Goal: Task Accomplishment & Management: Manage account settings

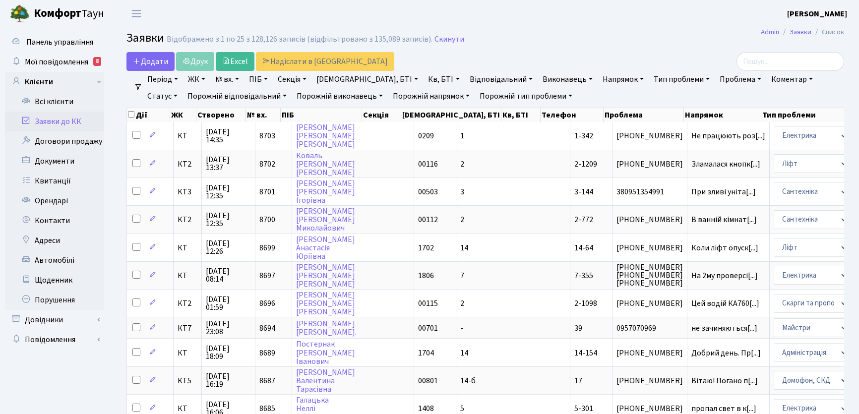
select select "25"
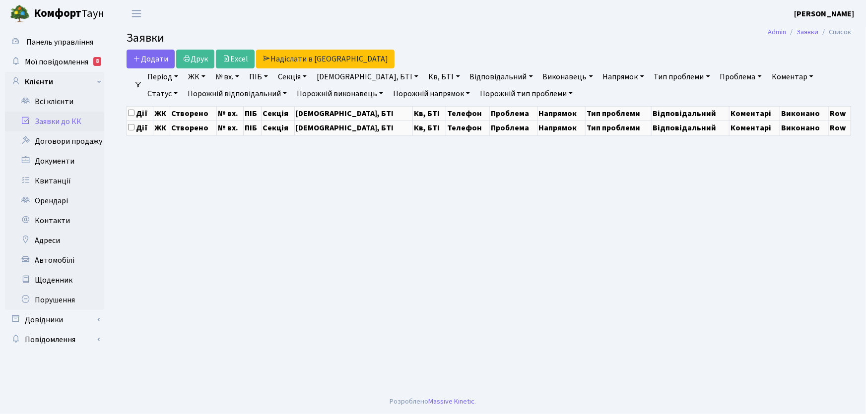
select select "25"
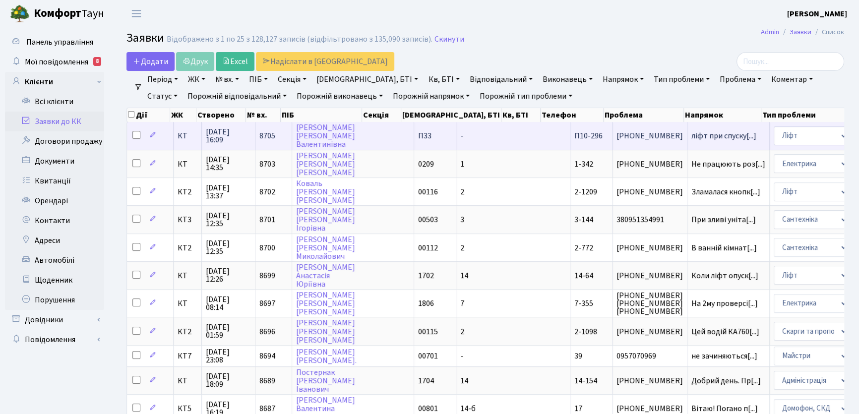
click at [575, 139] on span "П10-296" at bounding box center [589, 135] width 28 height 11
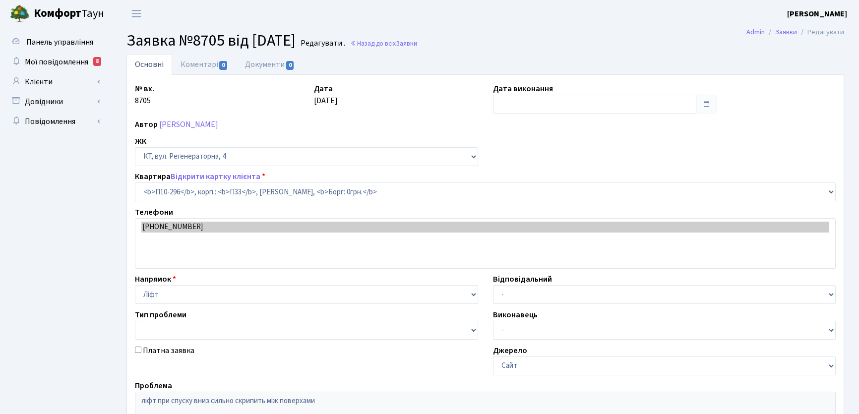
select select "8210"
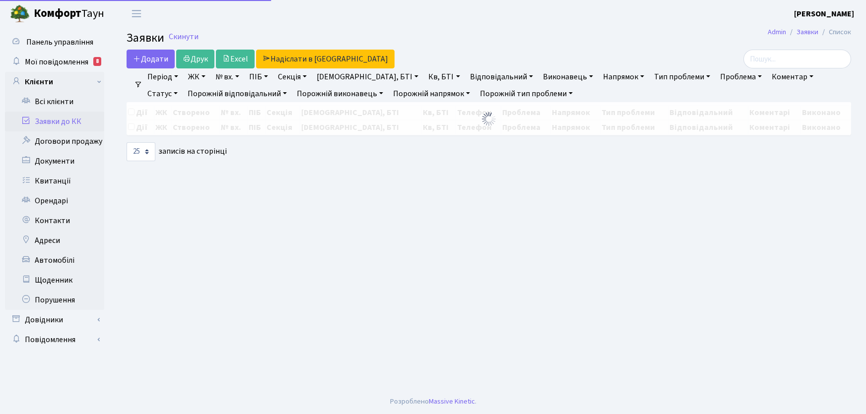
select select "25"
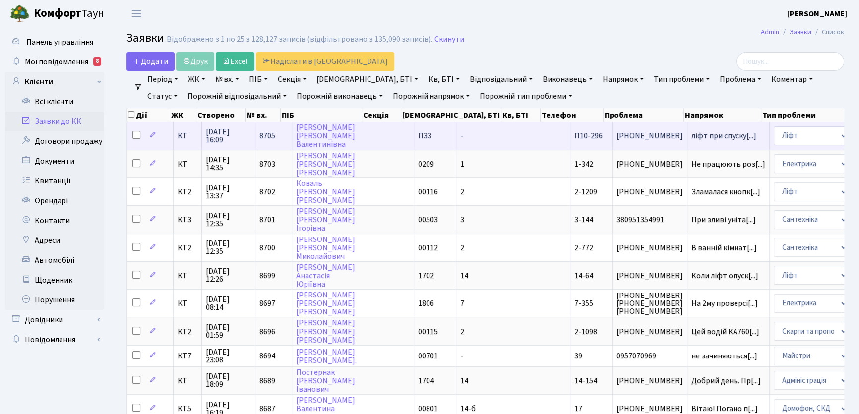
click at [617, 137] on span "[PHONE_NUMBER]" at bounding box center [650, 136] width 66 height 8
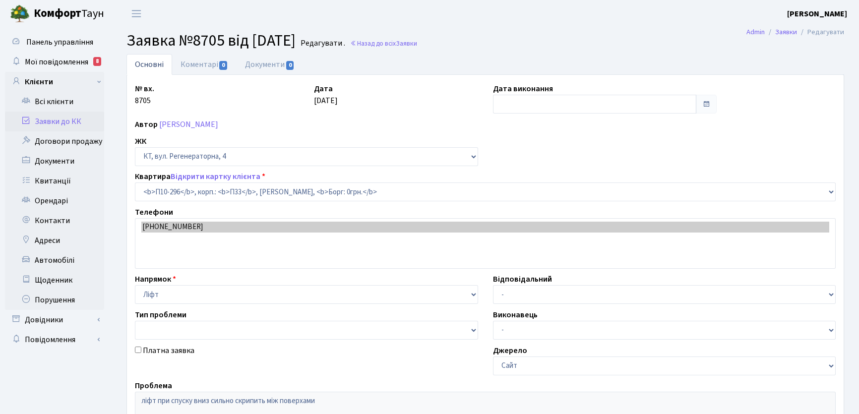
select select "8210"
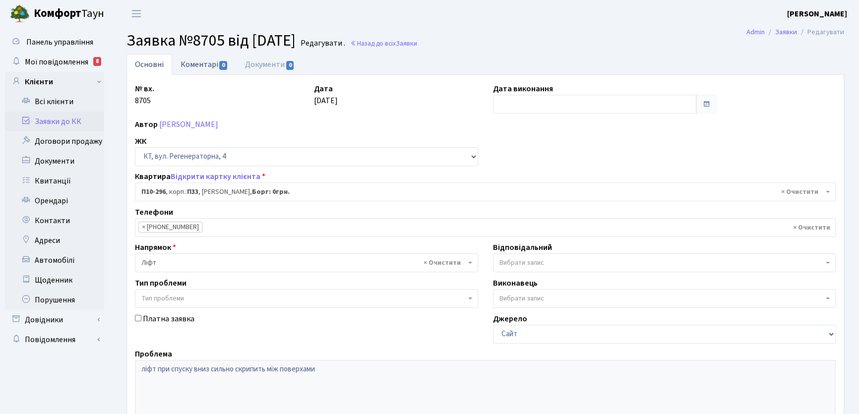
click at [193, 64] on link "Коментарі 0" at bounding box center [204, 64] width 65 height 20
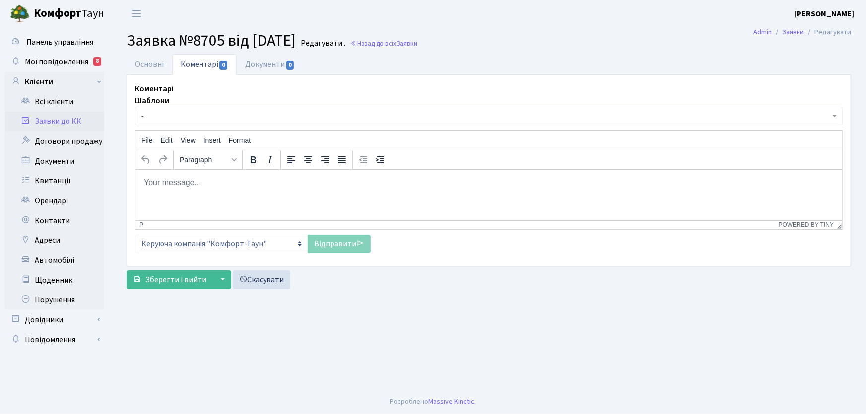
click at [208, 182] on p "Rich Text Area. Press ALT-0 for help." at bounding box center [488, 182] width 691 height 11
click at [350, 248] on link "Відправити" at bounding box center [339, 244] width 63 height 19
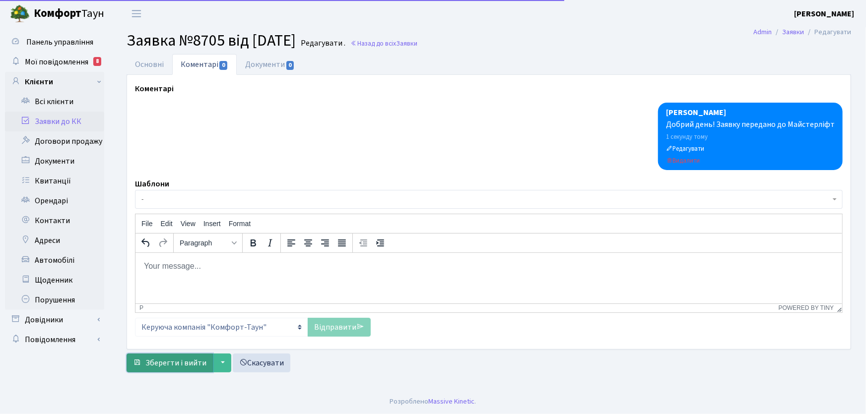
click at [195, 358] on span "Зберегти і вийти" at bounding box center [175, 363] width 61 height 11
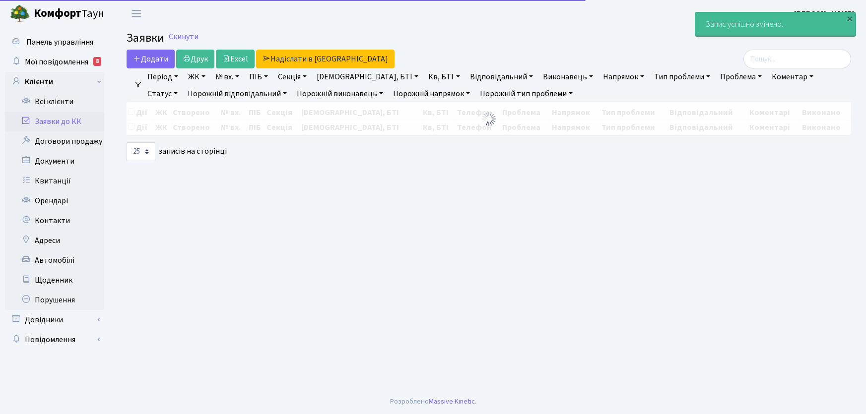
select select "25"
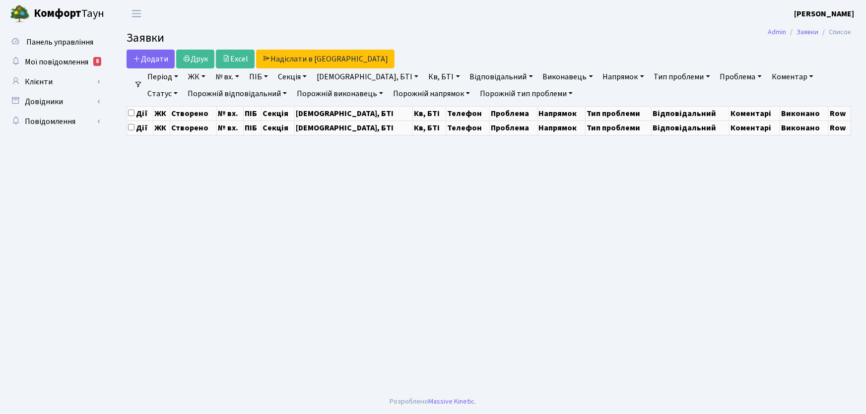
select select "25"
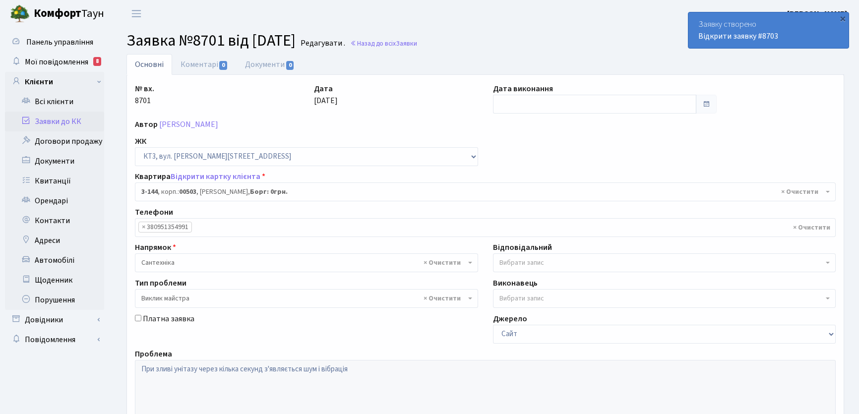
select select "16453"
select select "29"
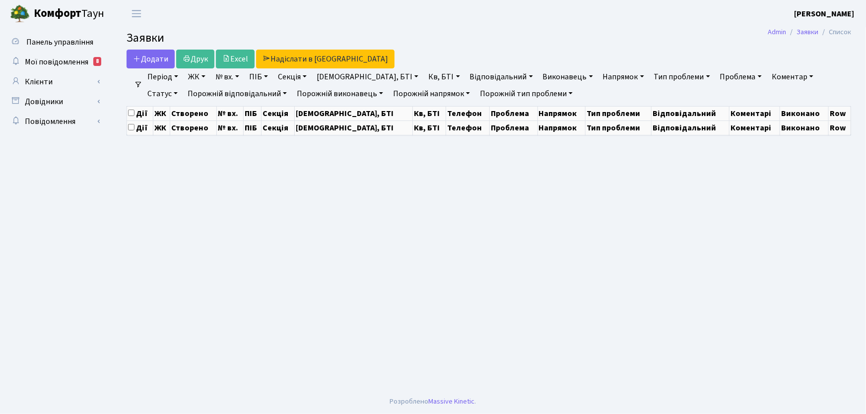
select select "25"
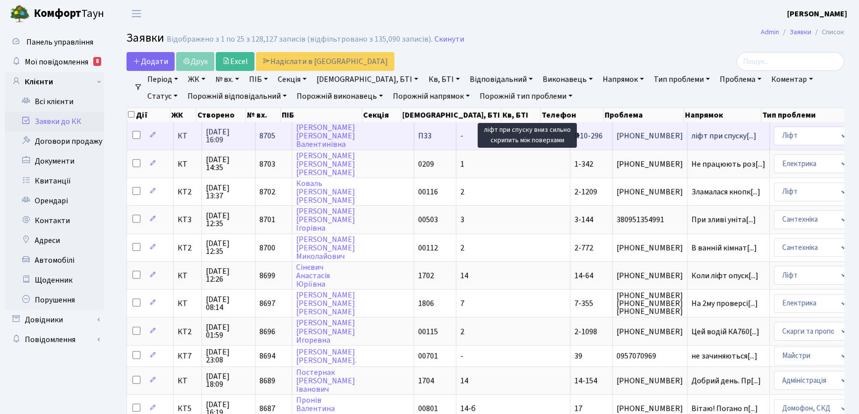
click at [692, 137] on span "ліфт при спуску[...]" at bounding box center [724, 135] width 65 height 11
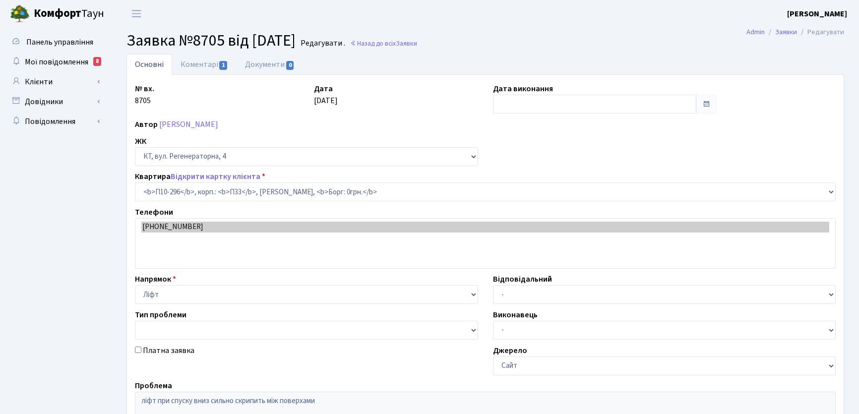
select select "8210"
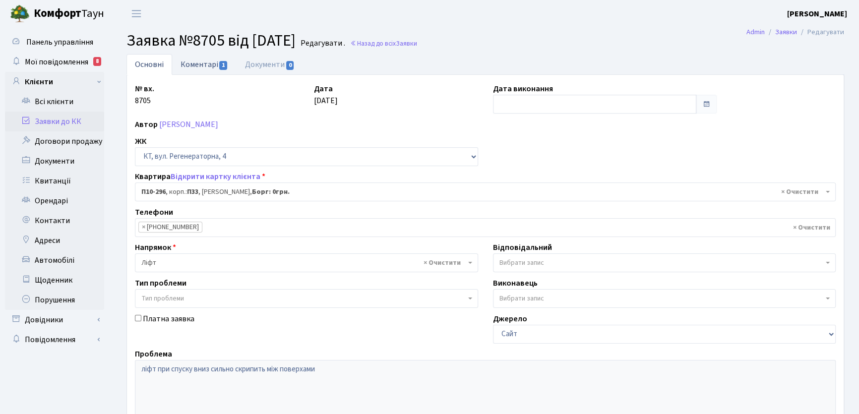
click at [191, 62] on link "Коментарі 1" at bounding box center [204, 64] width 65 height 20
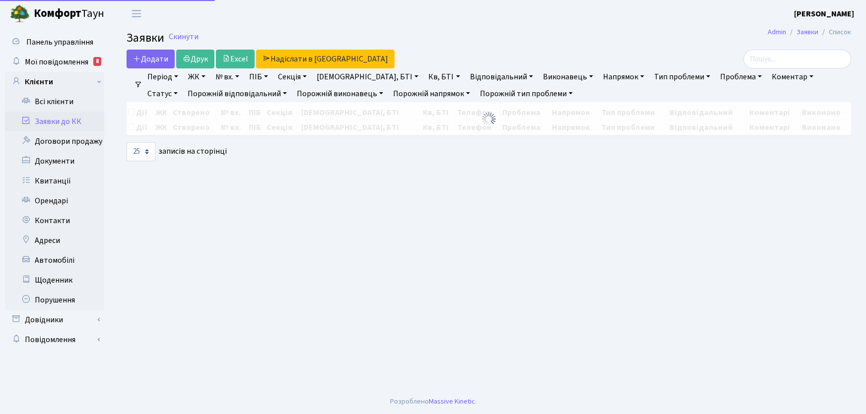
select select "25"
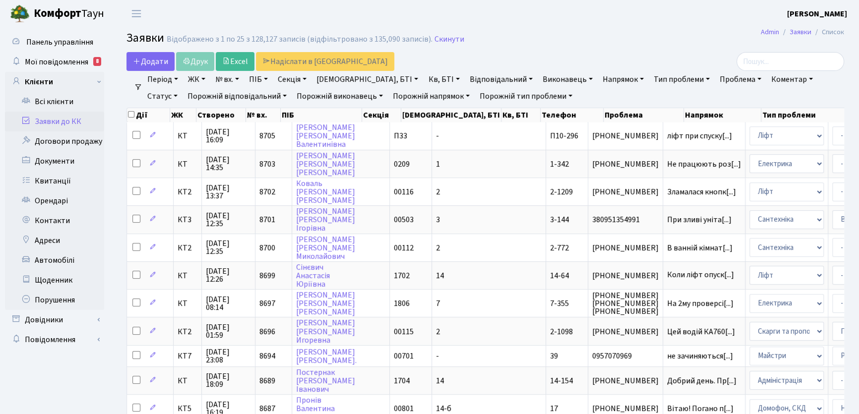
click at [655, 78] on link "Тип проблеми" at bounding box center [682, 79] width 64 height 17
click at [599, 79] on link "Напрямок" at bounding box center [623, 79] width 49 height 17
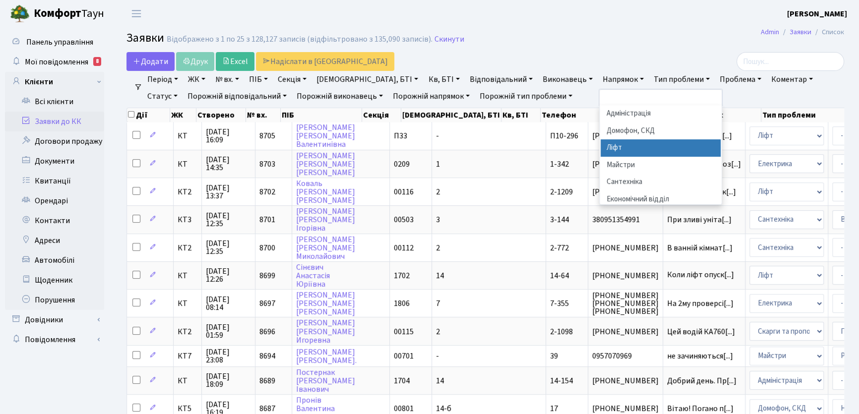
click at [601, 147] on li "Ліфт" at bounding box center [661, 147] width 120 height 17
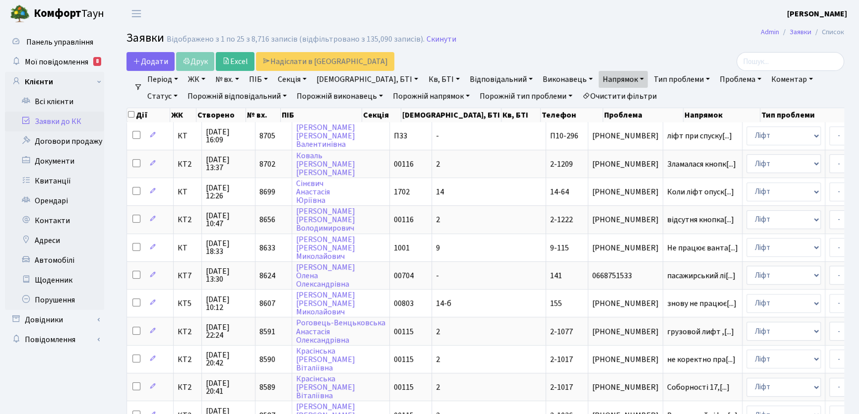
click at [182, 88] on link "Статус" at bounding box center [162, 96] width 38 height 17
click at [222, 149] on link "Не виконано" at bounding box center [183, 156] width 78 height 15
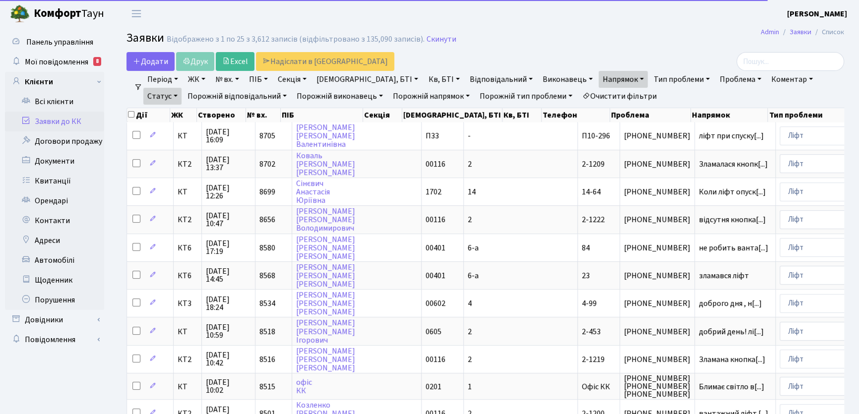
click at [175, 77] on link "Період" at bounding box center [162, 79] width 39 height 17
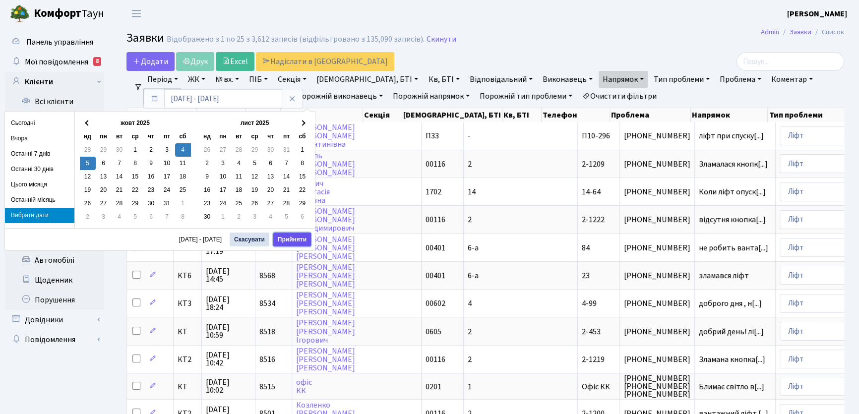
click at [294, 237] on button "Прийняти" at bounding box center [292, 240] width 38 height 14
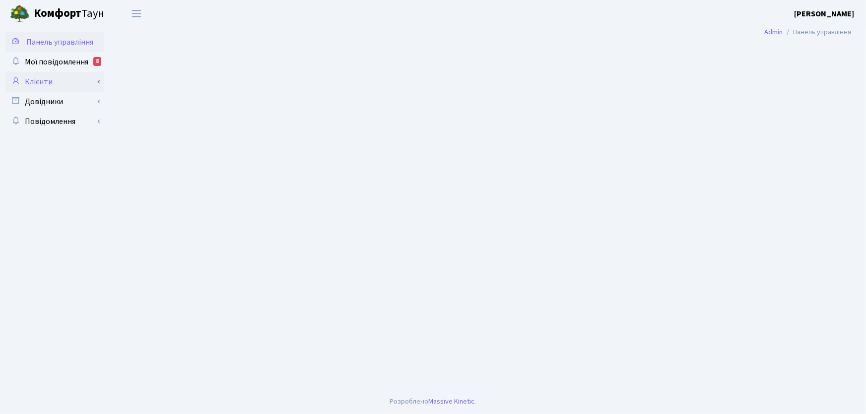
click at [38, 86] on link "Клієнти" at bounding box center [54, 82] width 99 height 20
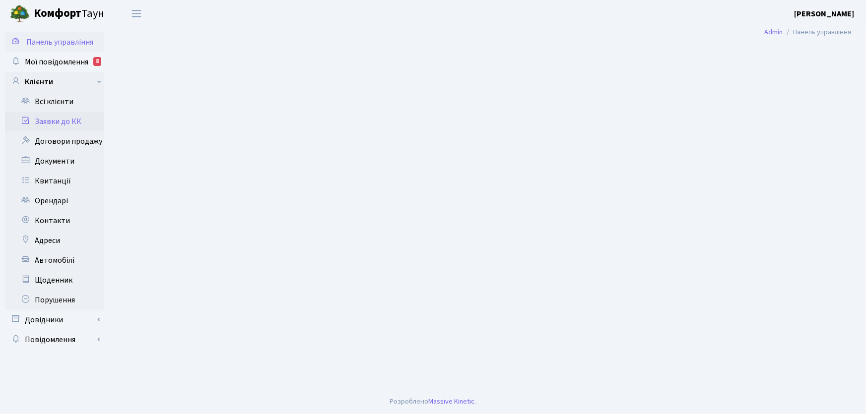
click at [56, 120] on link "Заявки до КК" at bounding box center [54, 122] width 99 height 20
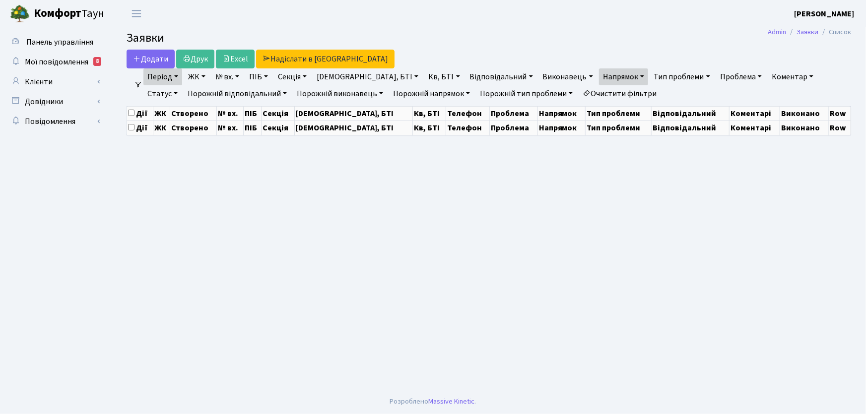
select select "25"
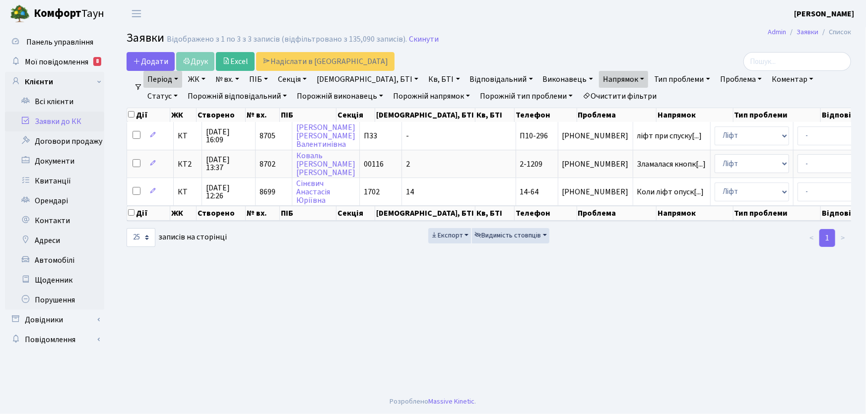
click at [606, 96] on link "Очистити фільтри" at bounding box center [620, 96] width 82 height 17
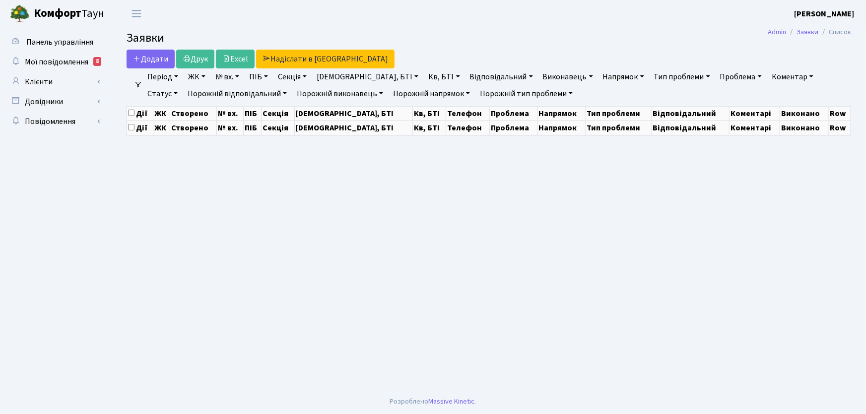
select select "25"
